Goal: Information Seeking & Learning: Learn about a topic

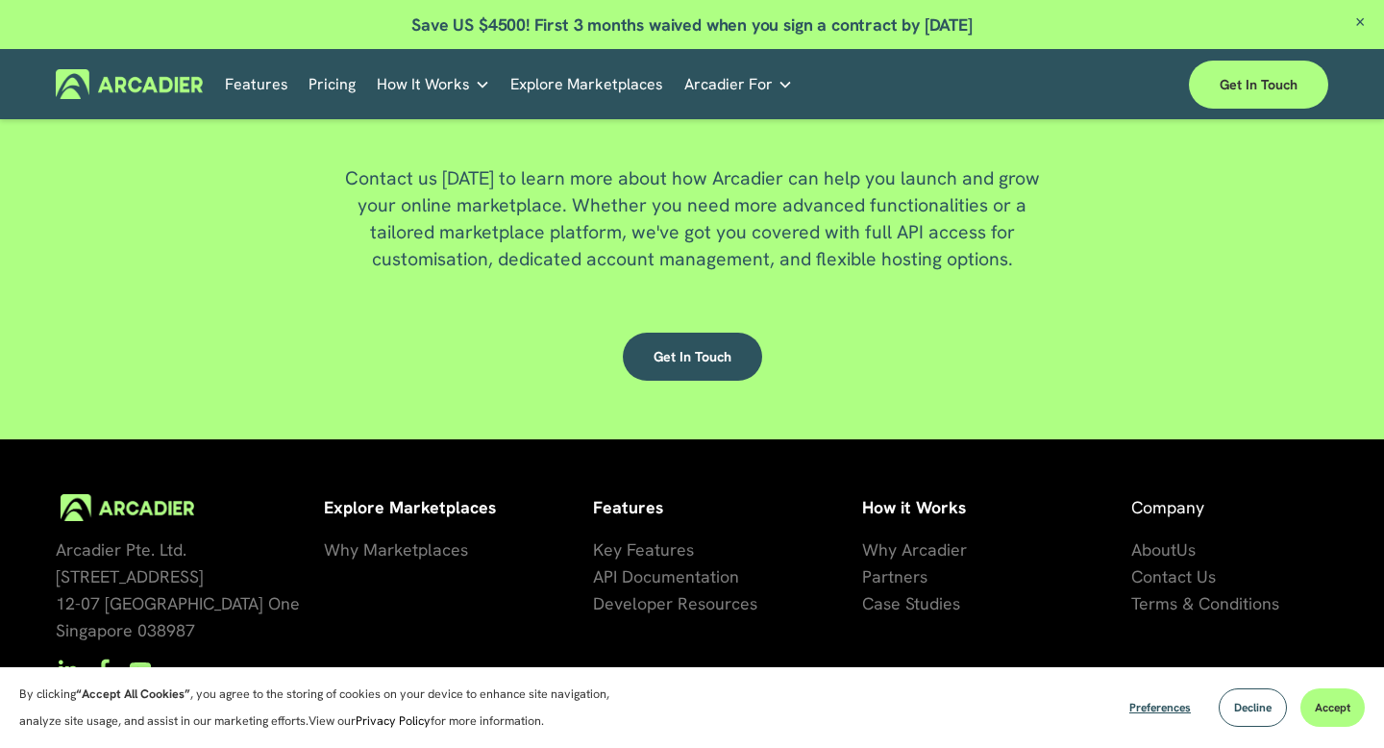
scroll to position [4862, 0]
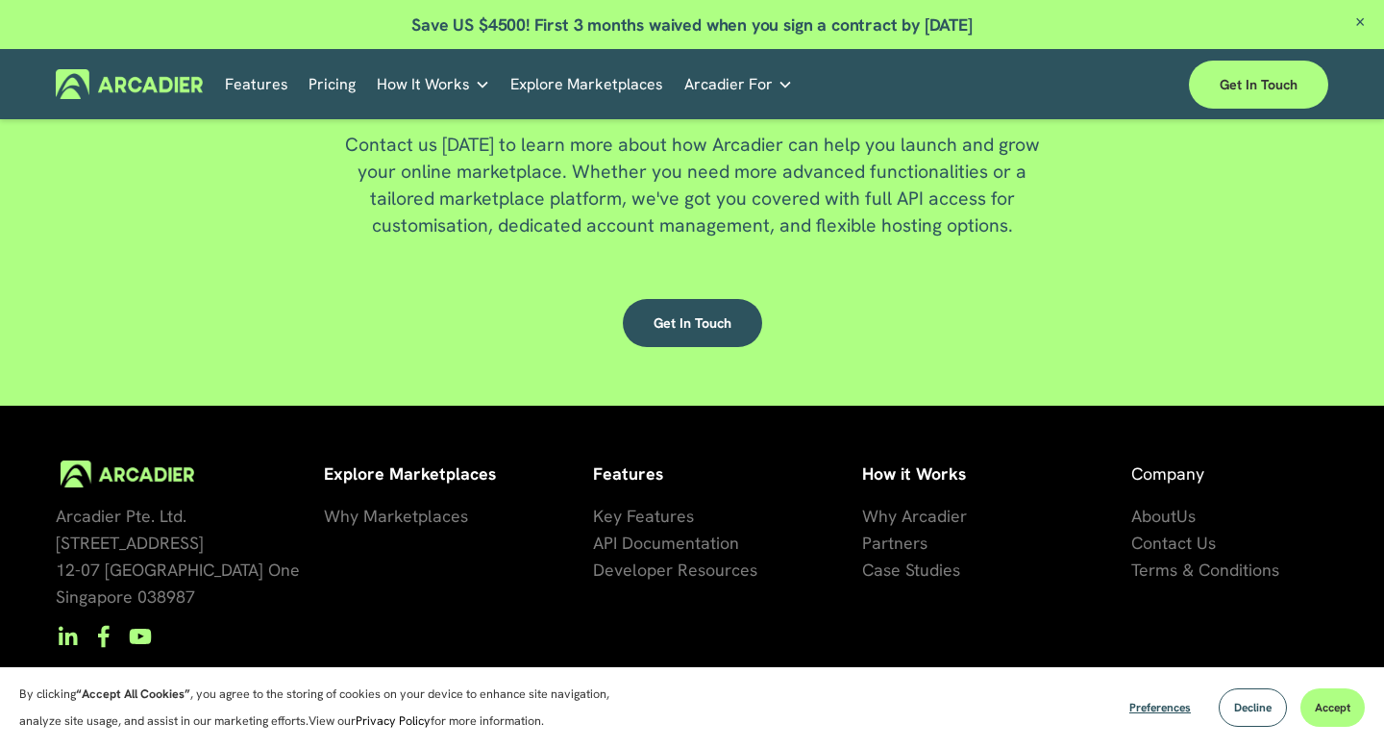
click at [913, 504] on span "Why Arcadier" at bounding box center [914, 515] width 105 height 22
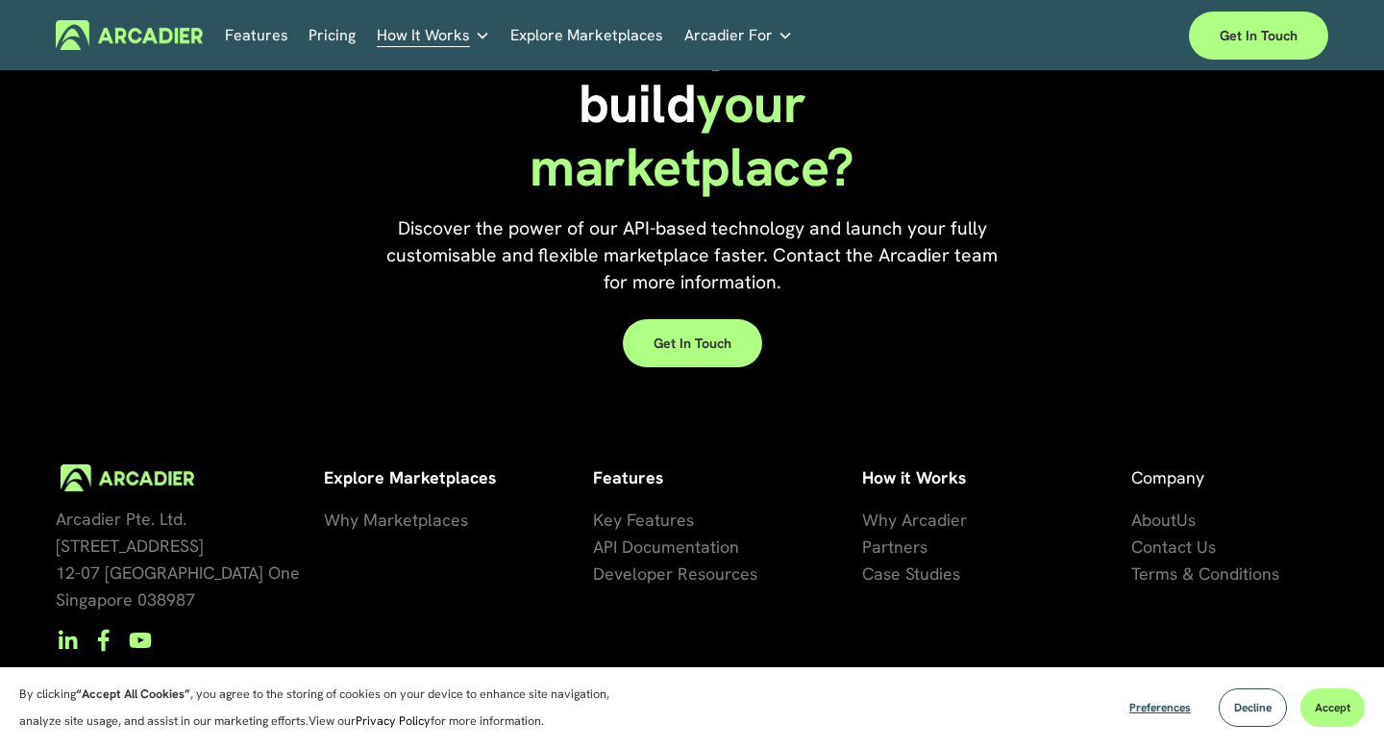
scroll to position [1785, 0]
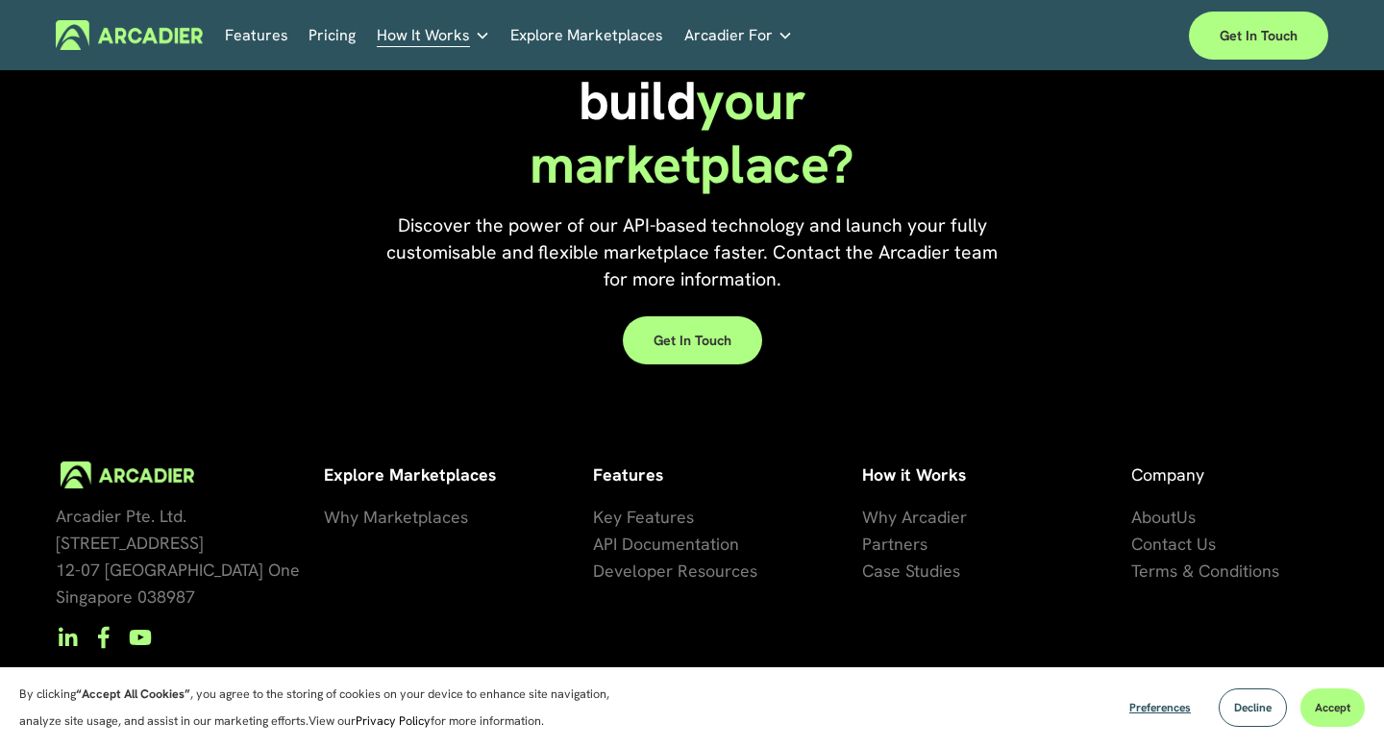
click at [651, 505] on span "Key Features" at bounding box center [643, 516] width 101 height 22
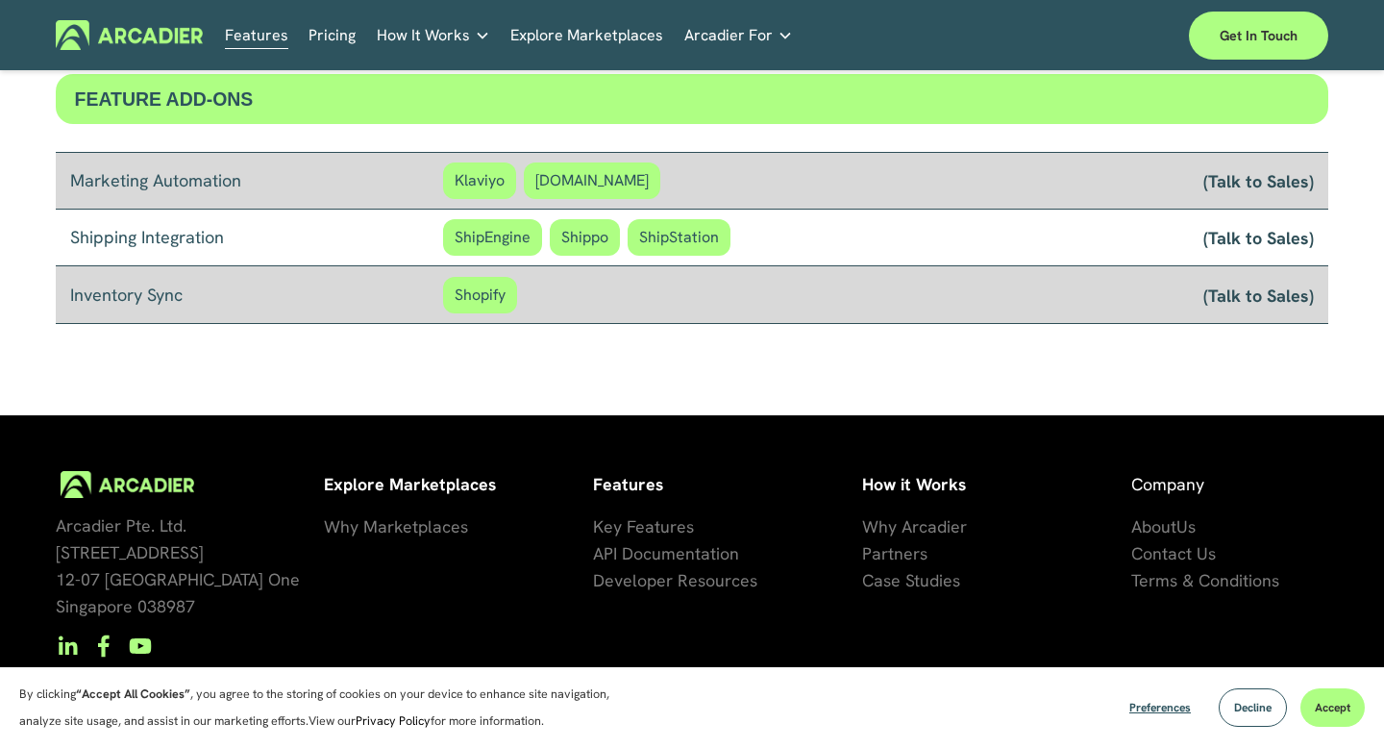
scroll to position [1662, 0]
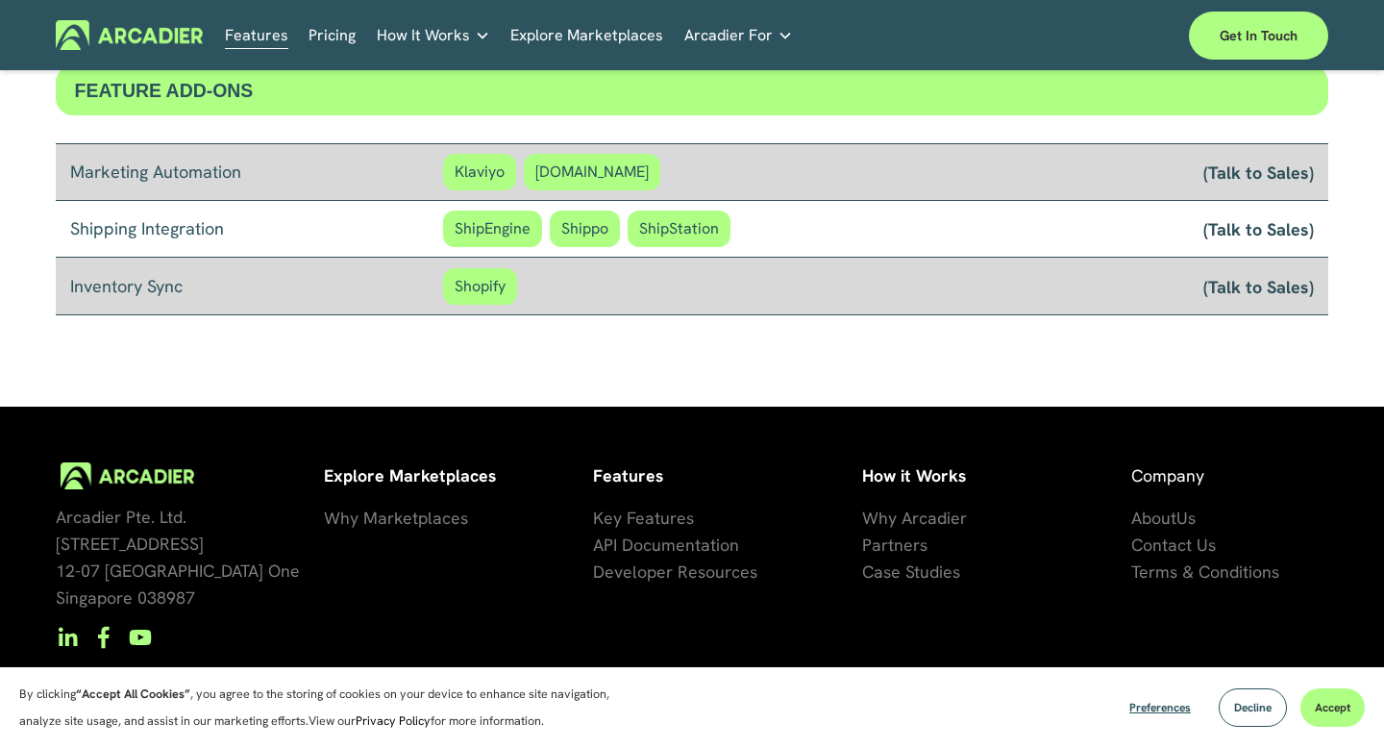
click at [1152, 506] on span "About" at bounding box center [1153, 517] width 45 height 22
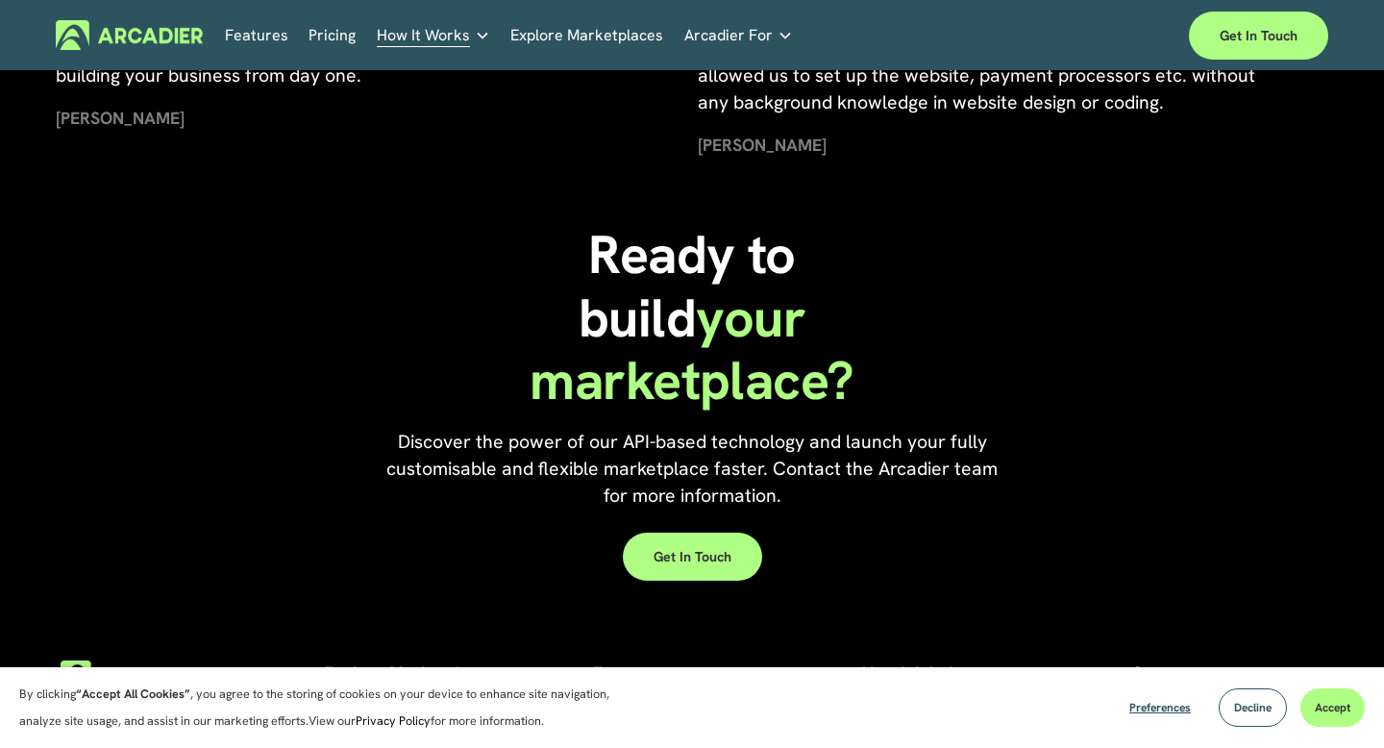
scroll to position [4215, 0]
